Goal: Find specific page/section: Find specific page/section

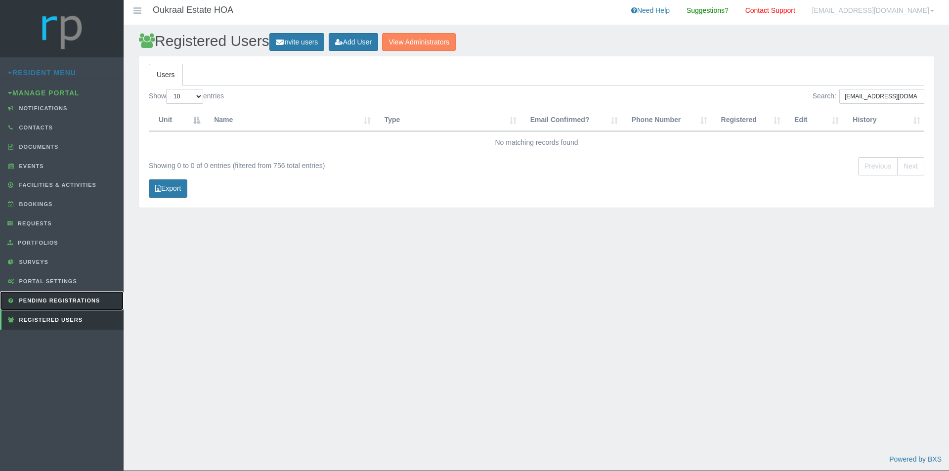
click at [72, 295] on link "Pending Registrations" at bounding box center [62, 300] width 124 height 19
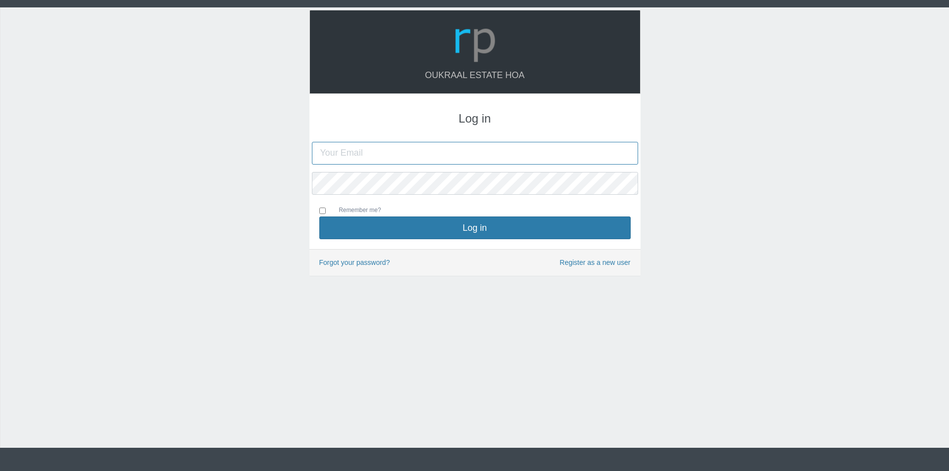
click at [418, 147] on input "text" at bounding box center [475, 153] width 326 height 23
type input "oukraalhoa@gmail.com"
click at [319, 216] on button "Log in" at bounding box center [474, 227] width 311 height 23
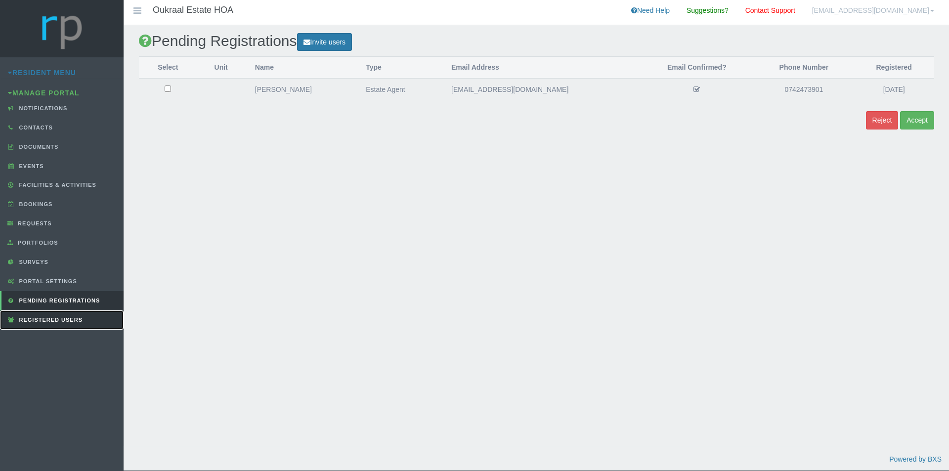
click at [55, 316] on link "Registered Users" at bounding box center [62, 319] width 124 height 19
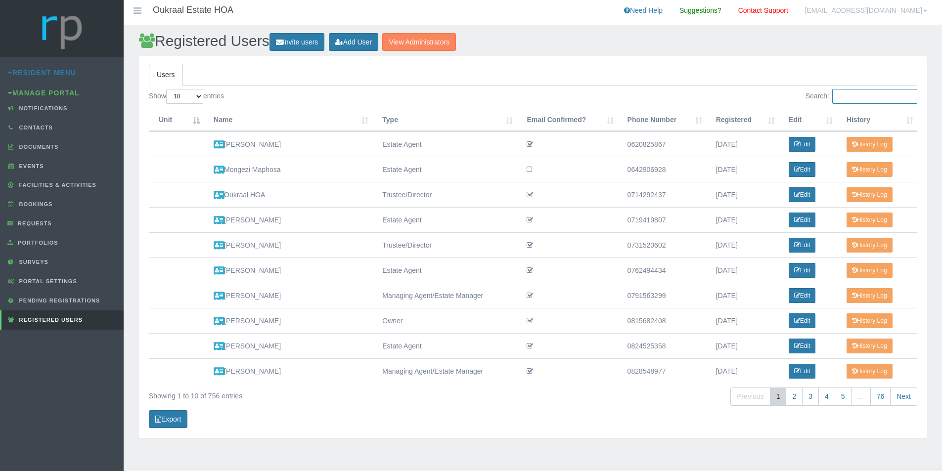
click at [865, 97] on input "Search:" at bounding box center [874, 96] width 85 height 15
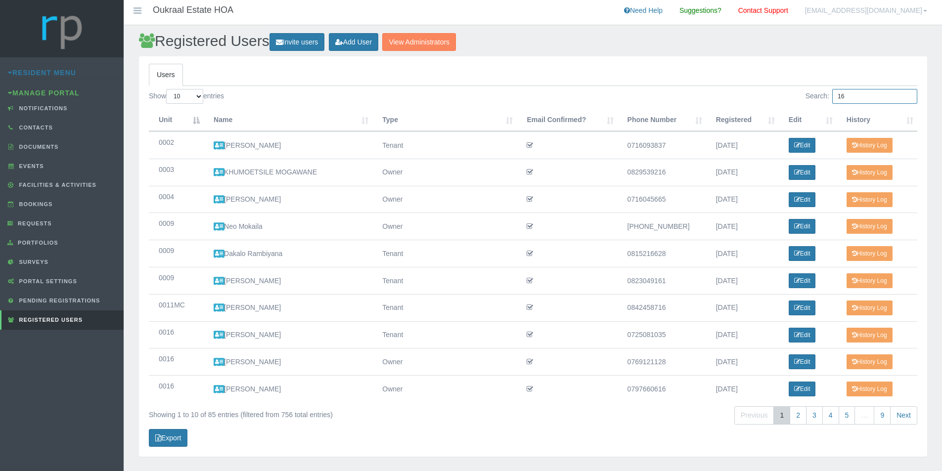
type input "1"
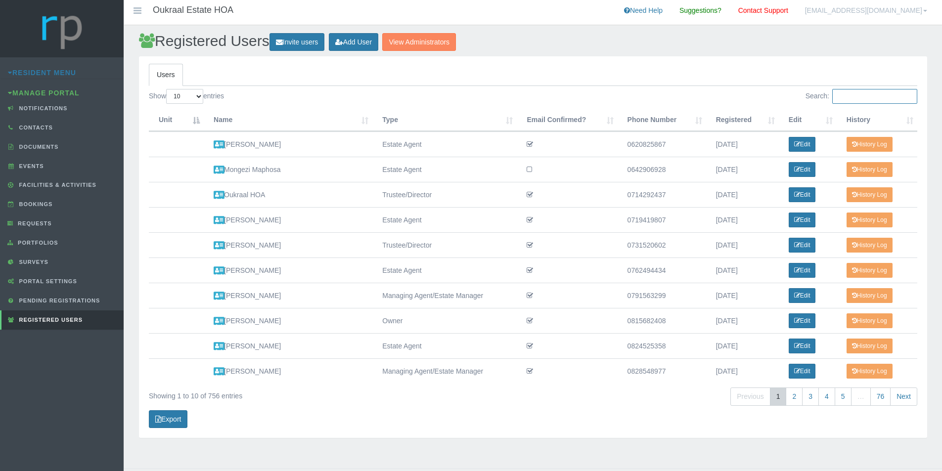
click at [875, 94] on input "Search:" at bounding box center [874, 96] width 85 height 15
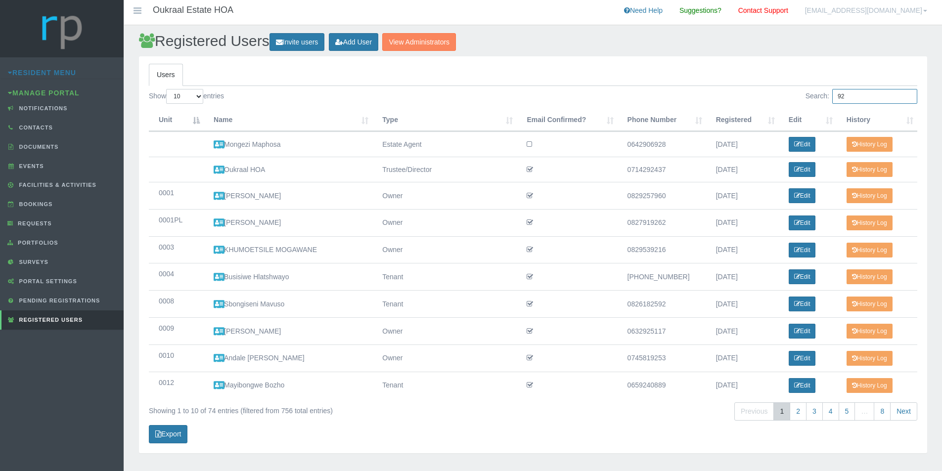
type input "9"
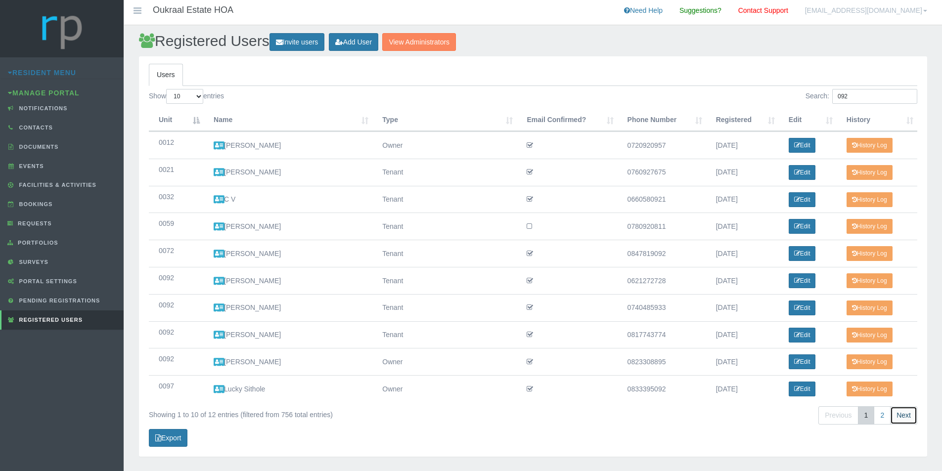
click at [906, 417] on link "Next" at bounding box center [903, 415] width 27 height 18
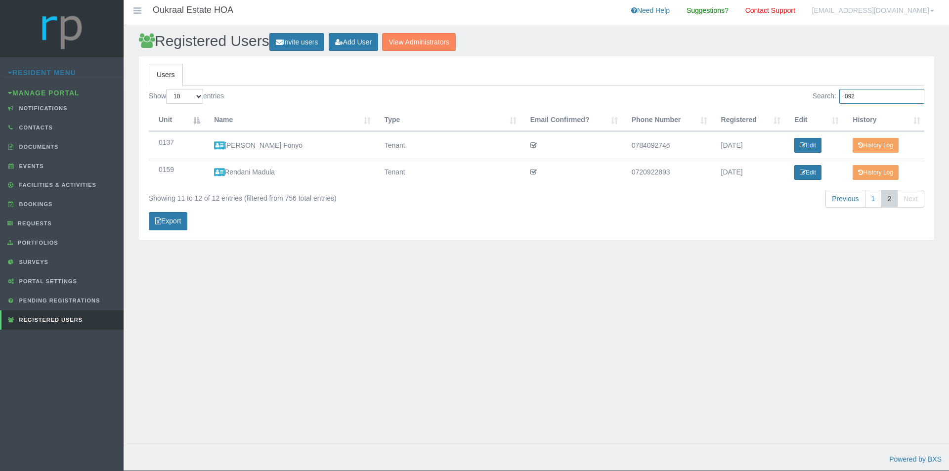
click at [881, 95] on input "092" at bounding box center [881, 96] width 85 height 15
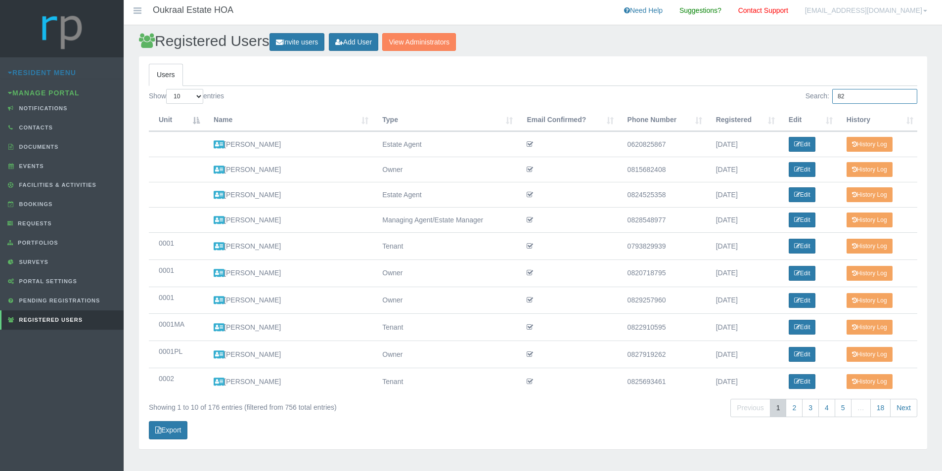
type input "8"
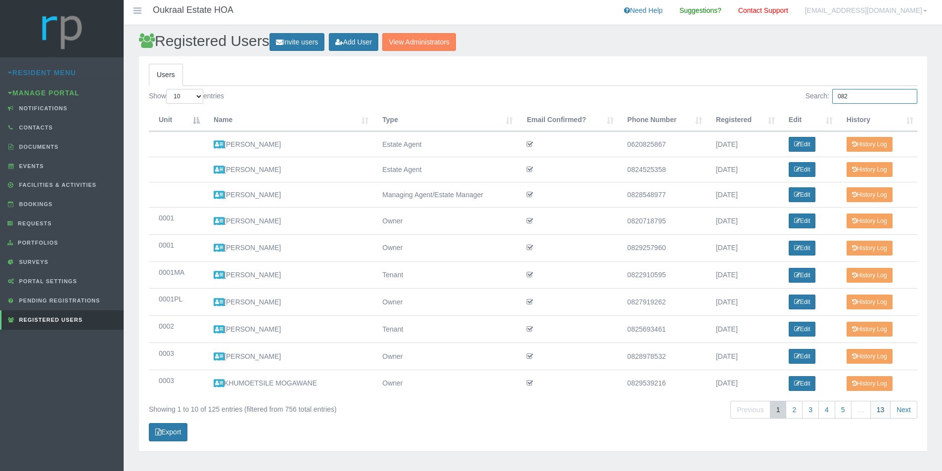
type input "082"
click at [887, 412] on link "13" at bounding box center [880, 410] width 21 height 18
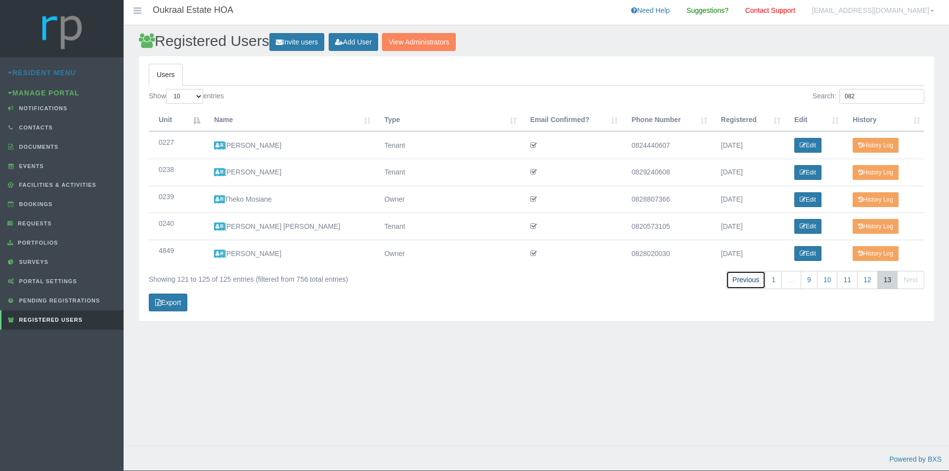
click at [743, 281] on link "Previous" at bounding box center [746, 280] width 40 height 18
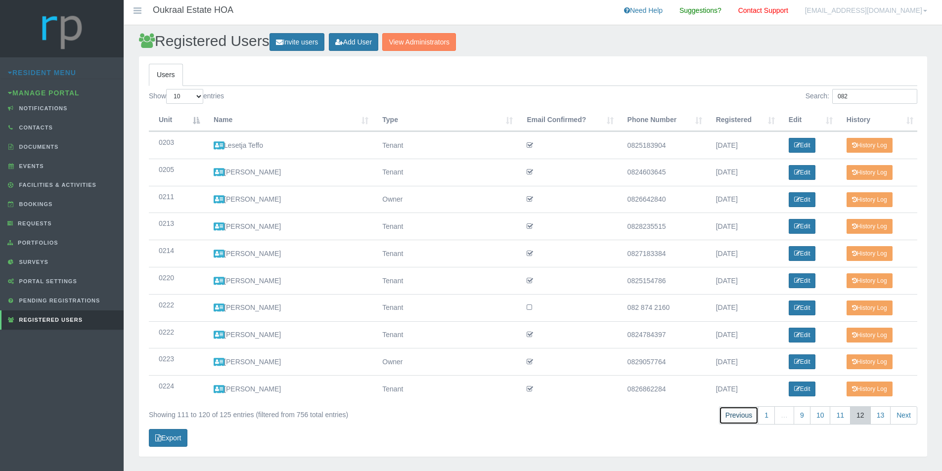
click at [741, 413] on link "Previous" at bounding box center [739, 415] width 40 height 18
click at [741, 413] on link "Previous" at bounding box center [743, 415] width 40 height 18
click at [741, 413] on link "Previous" at bounding box center [747, 415] width 40 height 18
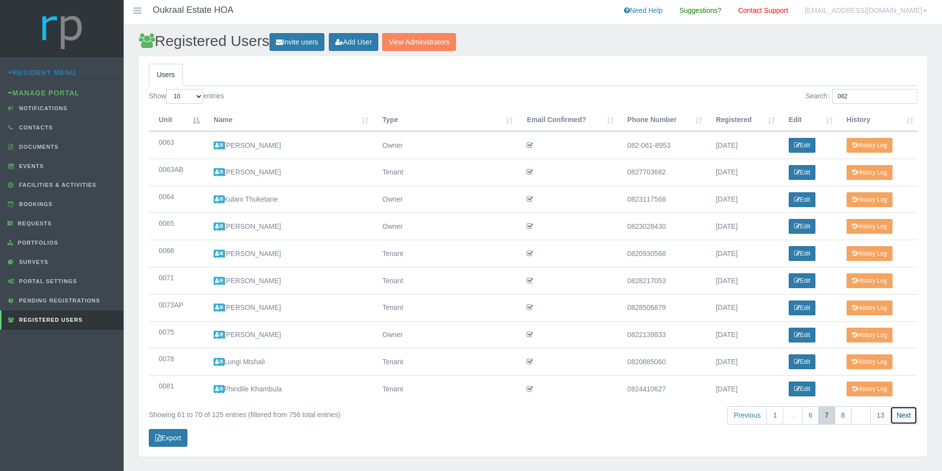
click at [912, 416] on link "Next" at bounding box center [903, 415] width 27 height 18
